Goal: Entertainment & Leisure: Consume media (video, audio)

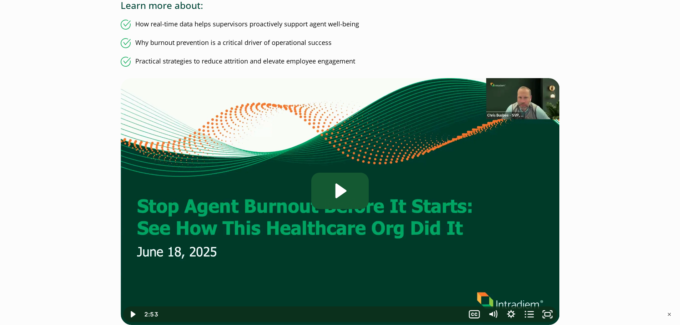
click at [336, 190] on icon "Play Video: Stop Agent Burnout Before It Starts: See How This Healthcare Org Di…" at bounding box center [341, 191] width 11 height 15
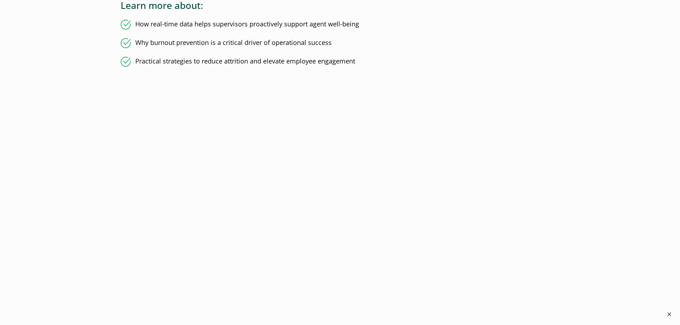
click at [669, 315] on button "×" at bounding box center [669, 314] width 9 height 9
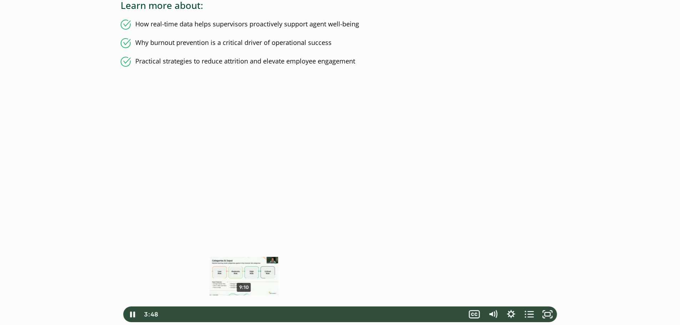
click at [254, 319] on div "9:10 ● ● ● ● ● ● ● ● ● ● ● ● ● ● Introduction to the Webinar Poll Question on B…" at bounding box center [312, 315] width 306 height 16
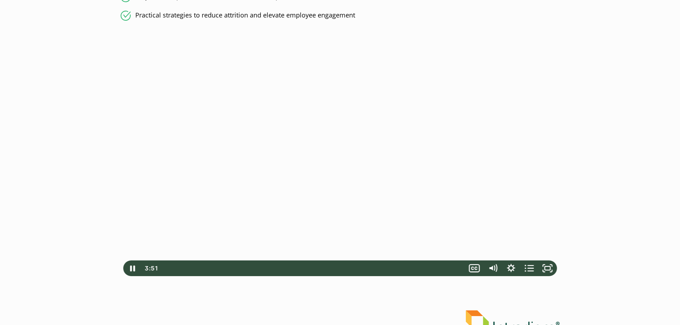
scroll to position [272, 0]
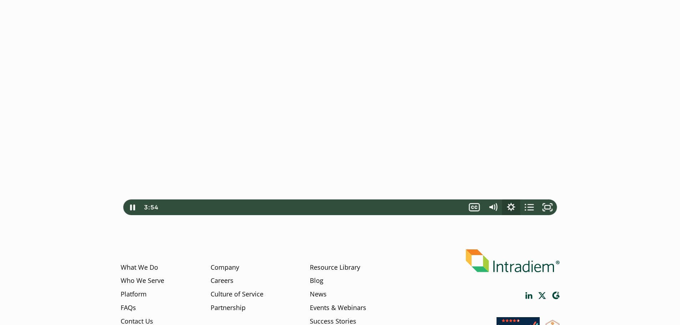
click at [509, 209] on icon "Show settings menu" at bounding box center [511, 208] width 18 height 16
click at [531, 174] on span "1x" at bounding box center [541, 174] width 23 height 16
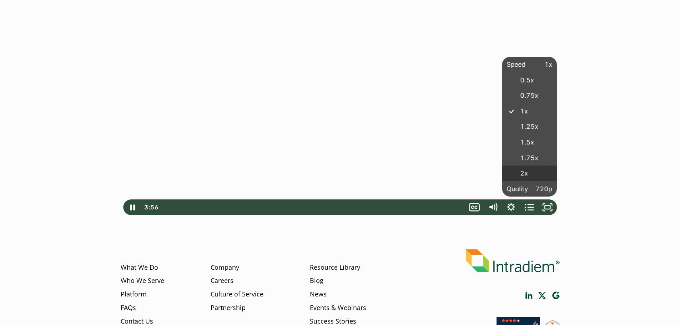
click at [530, 174] on label "2x" at bounding box center [529, 174] width 55 height 16
click at [504, 167] on input "radio" at bounding box center [504, 167] width 0 height 0
radio input "true"
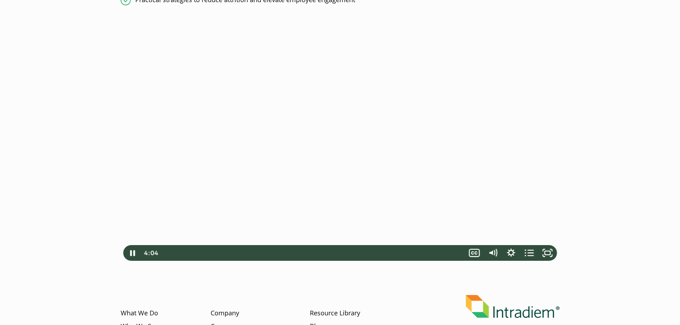
scroll to position [201, 0]
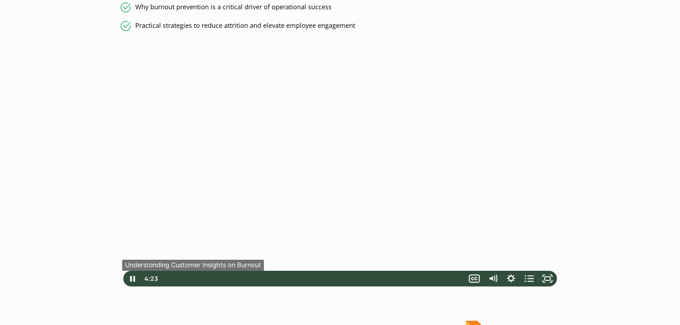
click at [193, 280] on button "●" at bounding box center [194, 279] width 8 height 16
click at [202, 279] on span "●" at bounding box center [203, 279] width 2 height 2
click at [237, 279] on button "●" at bounding box center [234, 279] width 8 height 16
click at [249, 279] on span "●" at bounding box center [249, 279] width 2 height 2
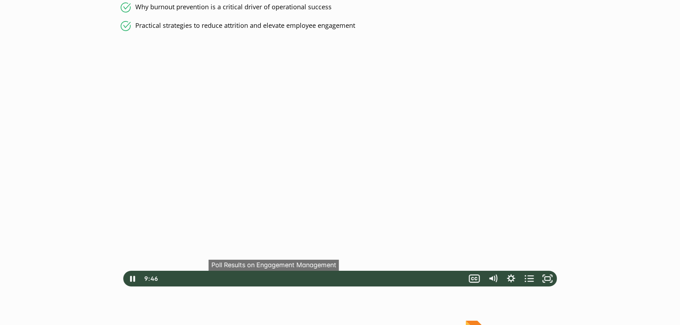
click at [275, 280] on button "●" at bounding box center [275, 279] width 8 height 16
click at [317, 279] on button "●" at bounding box center [319, 279] width 8 height 16
